Goal: Task Accomplishment & Management: Manage account settings

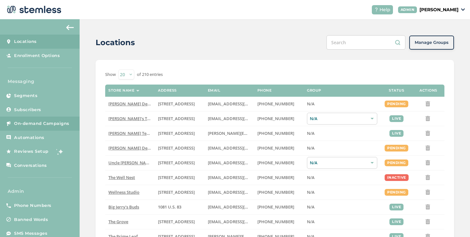
click at [48, 125] on span "On-demand Campaigns" at bounding box center [41, 123] width 55 height 6
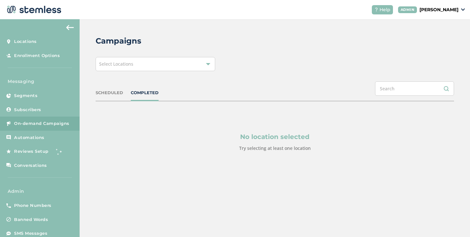
click at [159, 63] on div "Select Locations" at bounding box center [156, 64] width 120 height 14
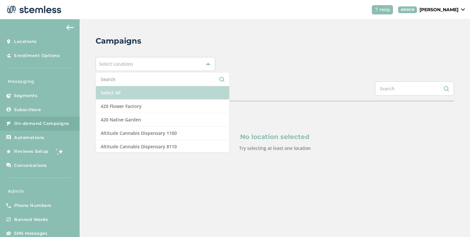
click at [136, 91] on li "Select All" at bounding box center [162, 92] width 133 height 13
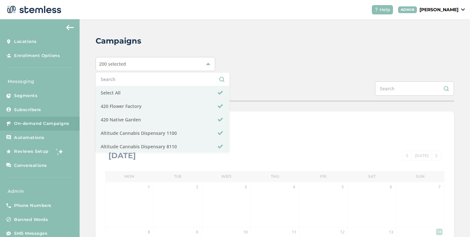
click at [301, 82] on div "SCHEDULED COMPLETED" at bounding box center [275, 91] width 358 height 20
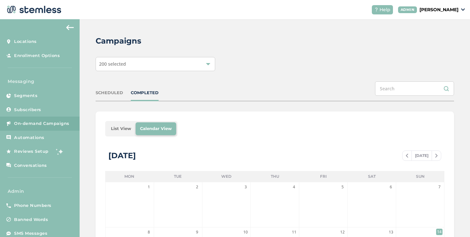
click at [113, 132] on li "List View" at bounding box center [120, 128] width 29 height 13
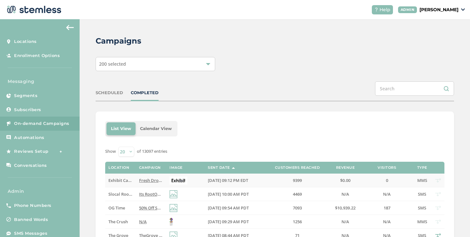
click at [139, 179] on span "Fresh Drops at The Exhibit [GEOGRAPHIC_DATA]! Click the link below to check the…" at bounding box center [244, 180] width 211 height 6
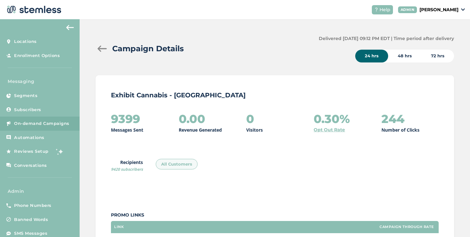
click at [101, 46] on div at bounding box center [102, 48] width 13 height 6
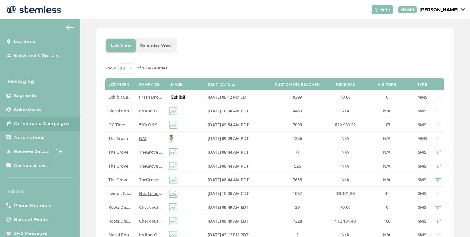
scroll to position [205, 0]
